Goal: Register for event/course

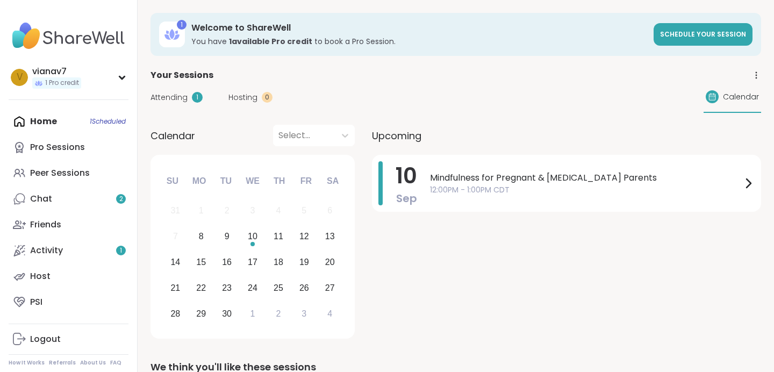
scroll to position [63, 0]
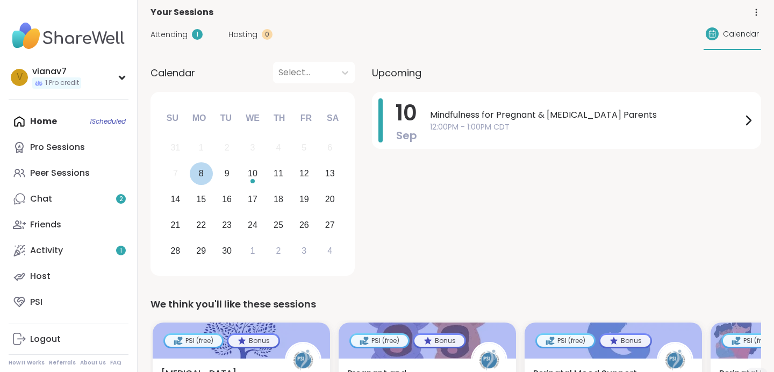
click at [198, 172] on div "8" at bounding box center [201, 173] width 23 height 23
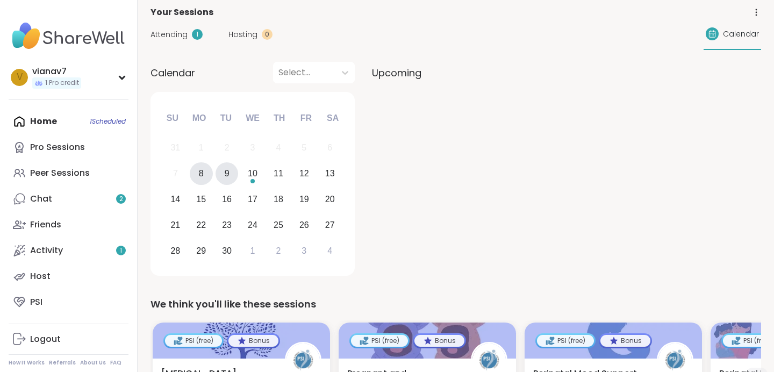
click at [225, 173] on div "9" at bounding box center [227, 173] width 5 height 15
click at [255, 170] on div "10" at bounding box center [253, 173] width 10 height 15
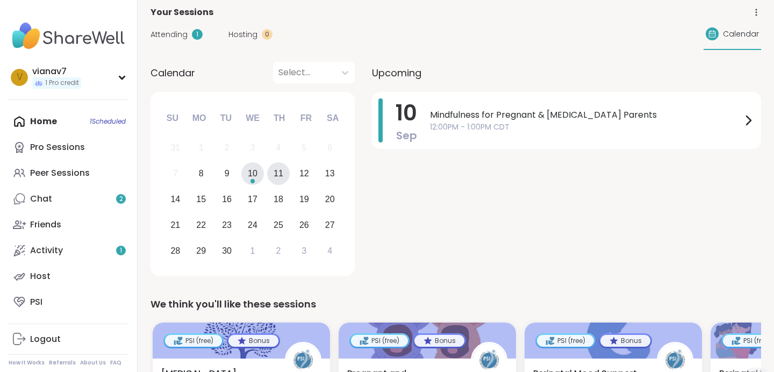
click at [280, 174] on div "11" at bounding box center [279, 173] width 10 height 15
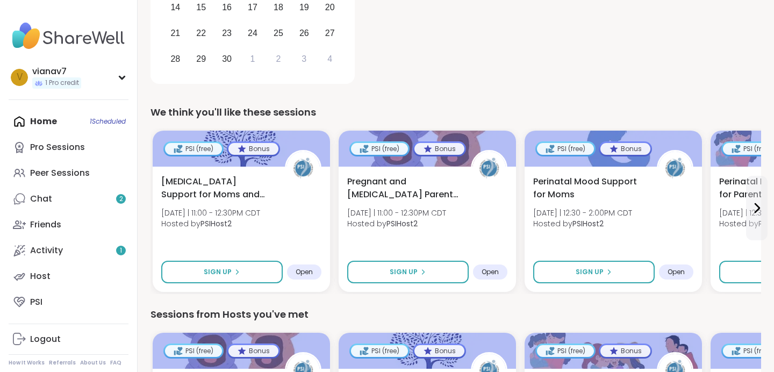
scroll to position [255, 0]
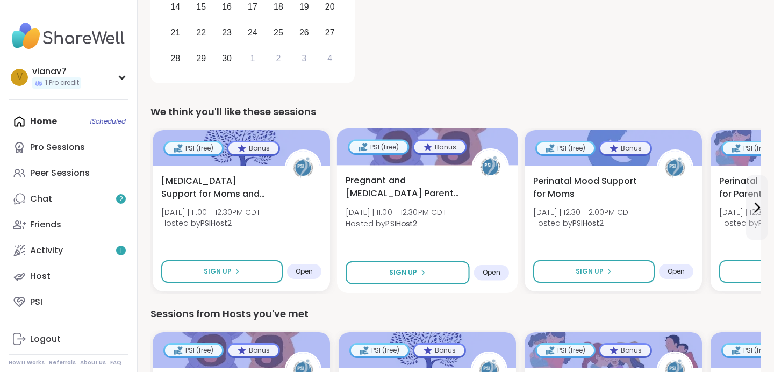
click at [352, 198] on span "Pregnant and [MEDICAL_DATA] Parents of Multiples" at bounding box center [403, 187] width 114 height 26
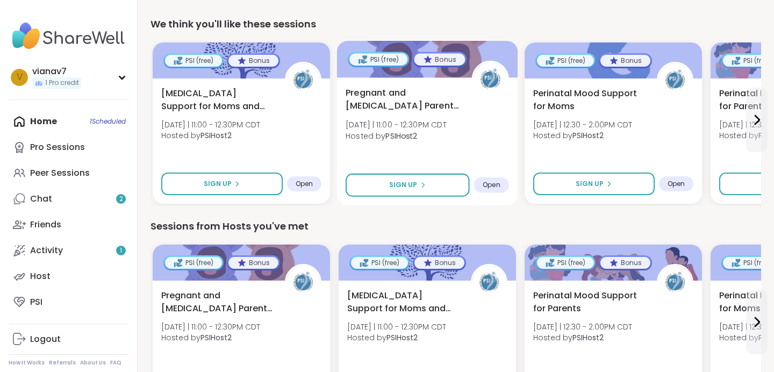
scroll to position [346, 0]
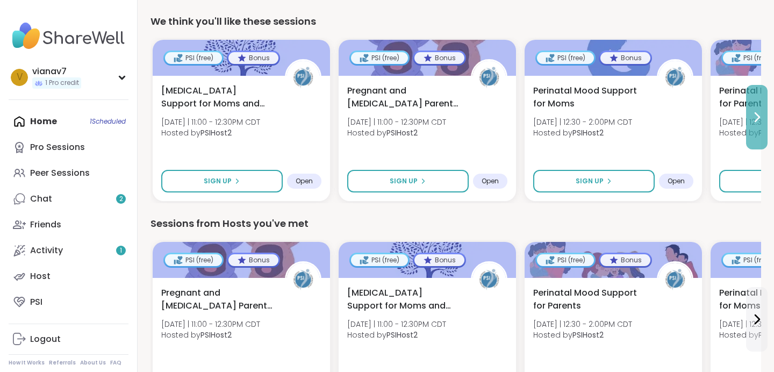
click at [752, 107] on button at bounding box center [757, 117] width 22 height 65
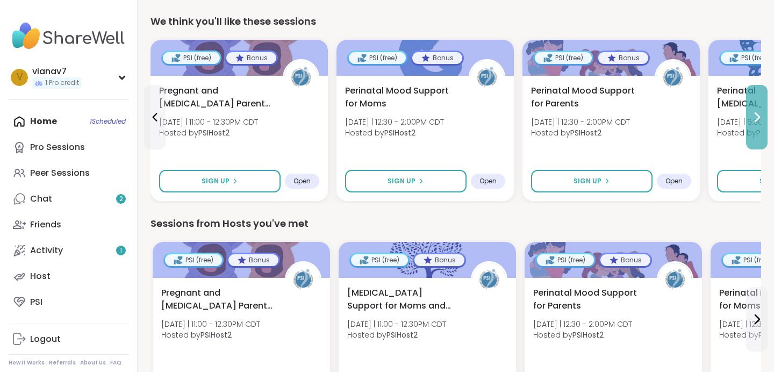
click at [752, 108] on button at bounding box center [757, 117] width 22 height 65
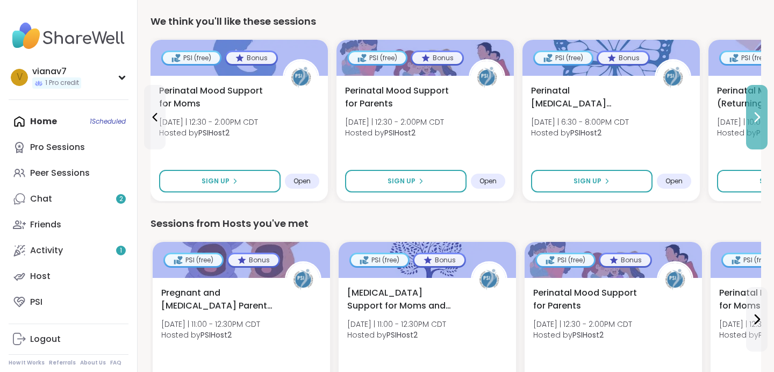
click at [752, 108] on button at bounding box center [757, 117] width 22 height 65
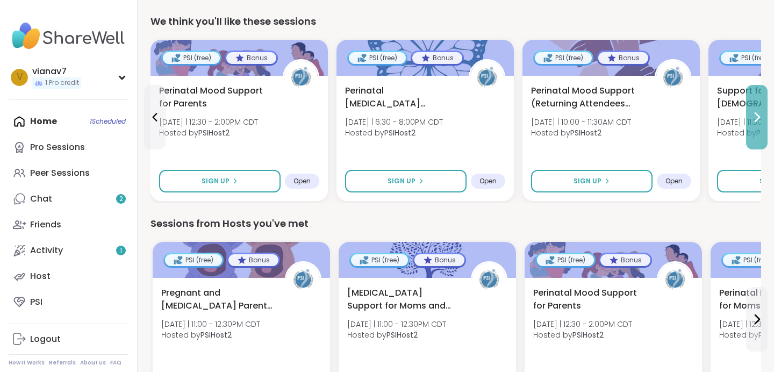
click at [752, 108] on button at bounding box center [757, 117] width 22 height 65
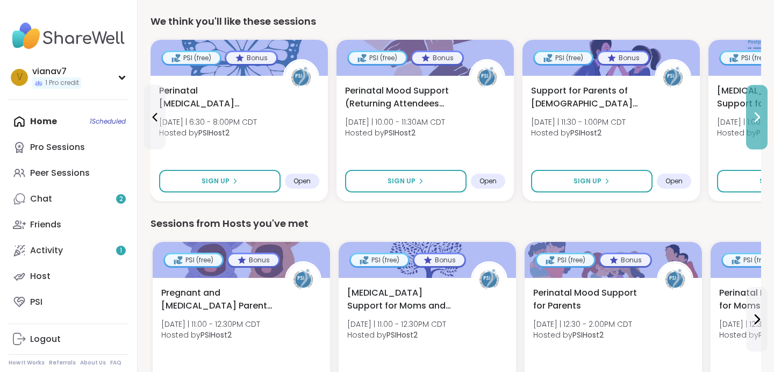
click at [752, 109] on button at bounding box center [757, 117] width 22 height 65
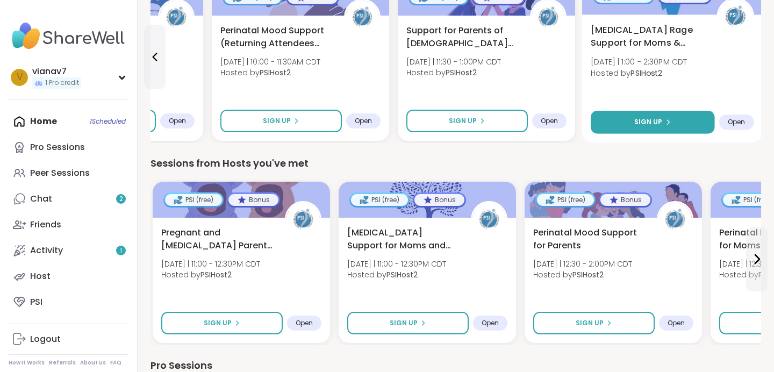
scroll to position [403, 0]
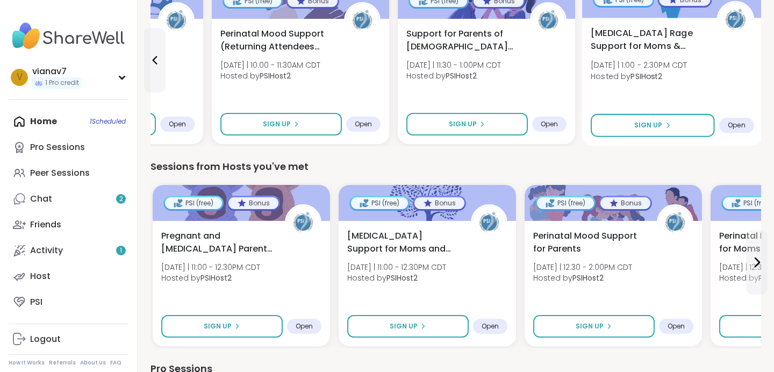
click at [666, 36] on span "[MEDICAL_DATA] Rage Support for Moms & Birthing People" at bounding box center [648, 40] width 114 height 26
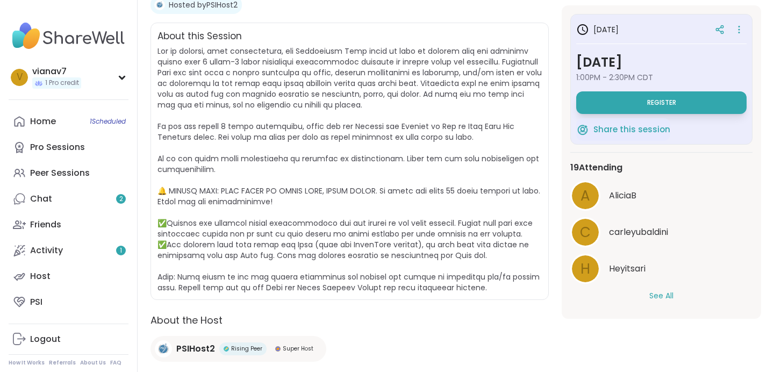
scroll to position [234, 0]
